Goal: Transaction & Acquisition: Purchase product/service

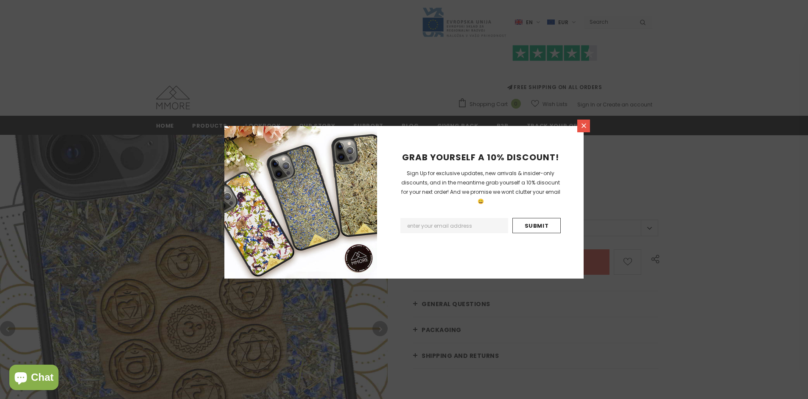
click at [584, 126] on icon at bounding box center [583, 125] width 5 height 5
